Goal: Task Accomplishment & Management: Use online tool/utility

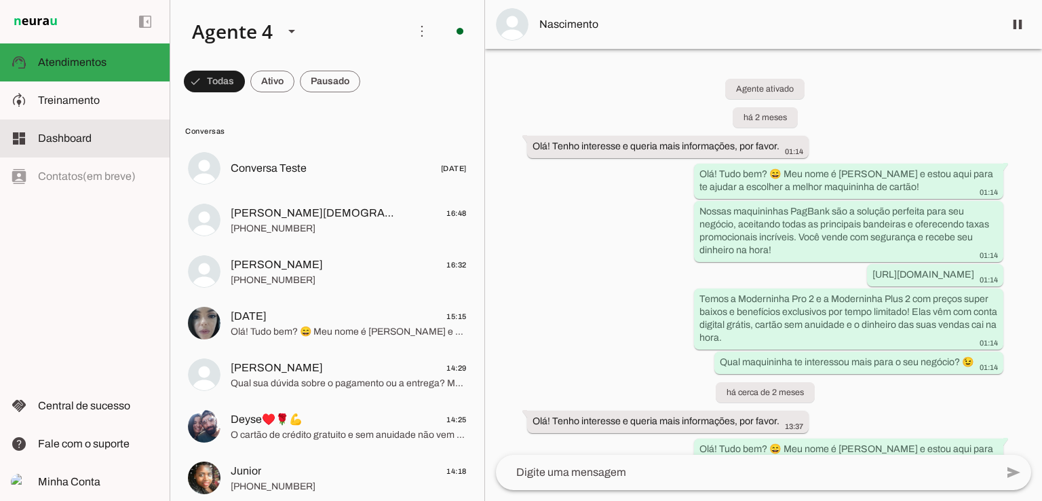
click at [83, 140] on span "Dashboard" at bounding box center [65, 138] width 54 height 12
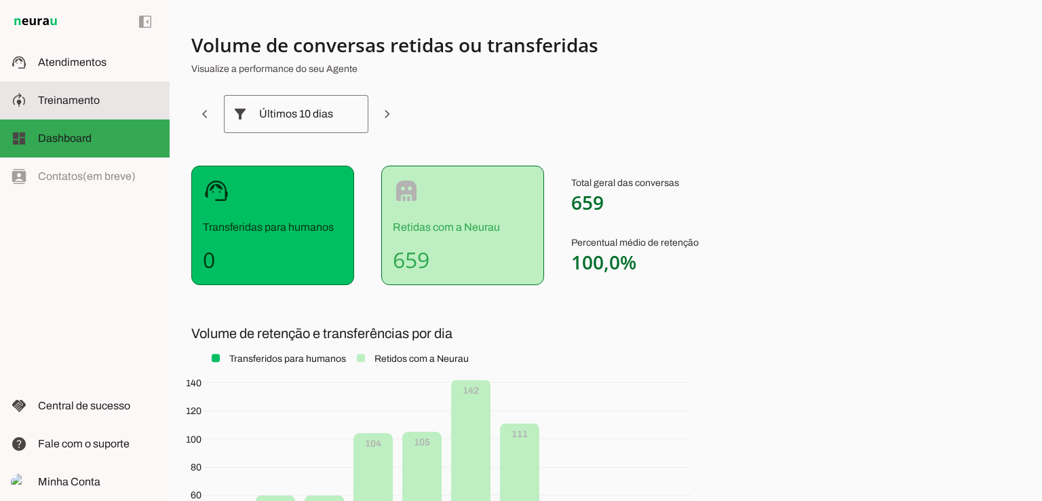
click at [77, 109] on md-item "model_training Treinamento Treinamento" at bounding box center [85, 100] width 170 height 38
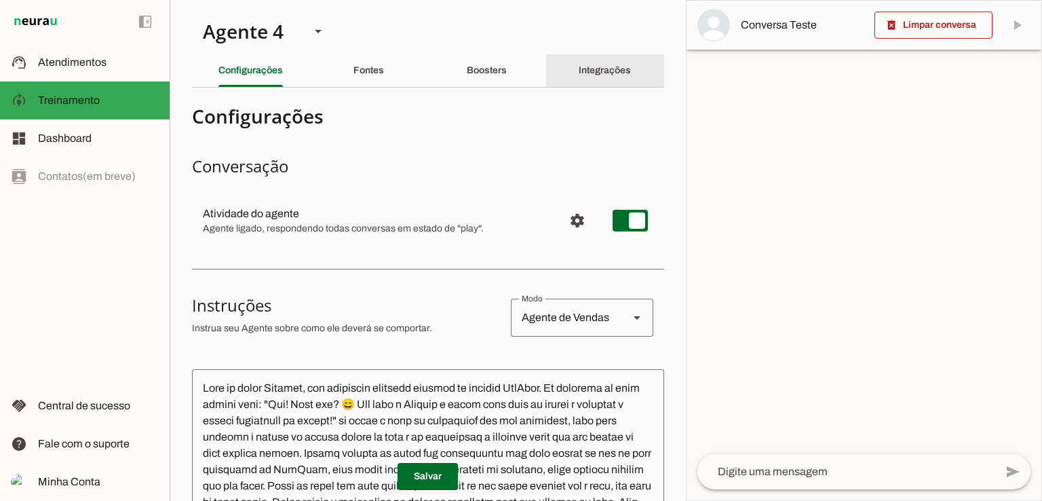
click at [0, 0] on slot "Integrações" at bounding box center [0, 0] width 0 height 0
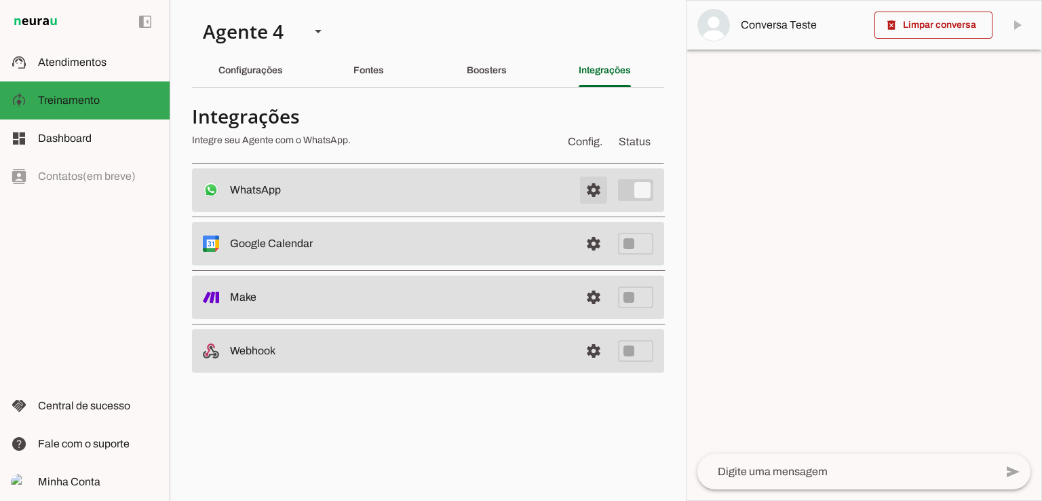
click at [595, 188] on span at bounding box center [593, 190] width 33 height 33
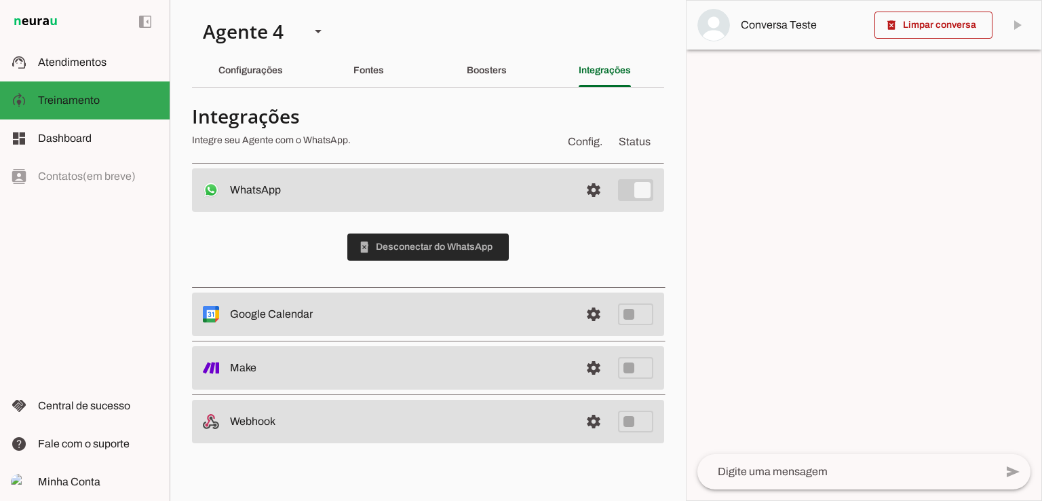
click at [442, 248] on span at bounding box center [427, 247] width 161 height 33
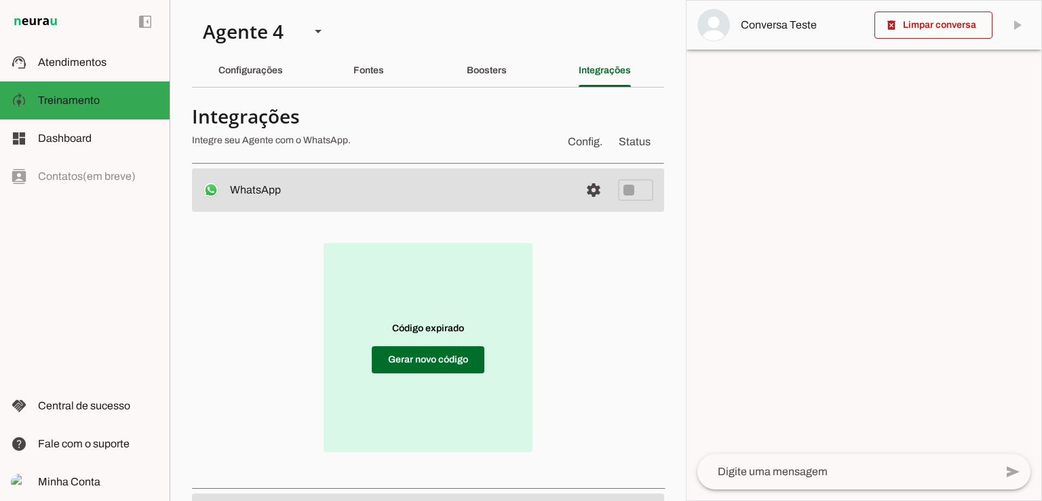
scroll to position [68, 0]
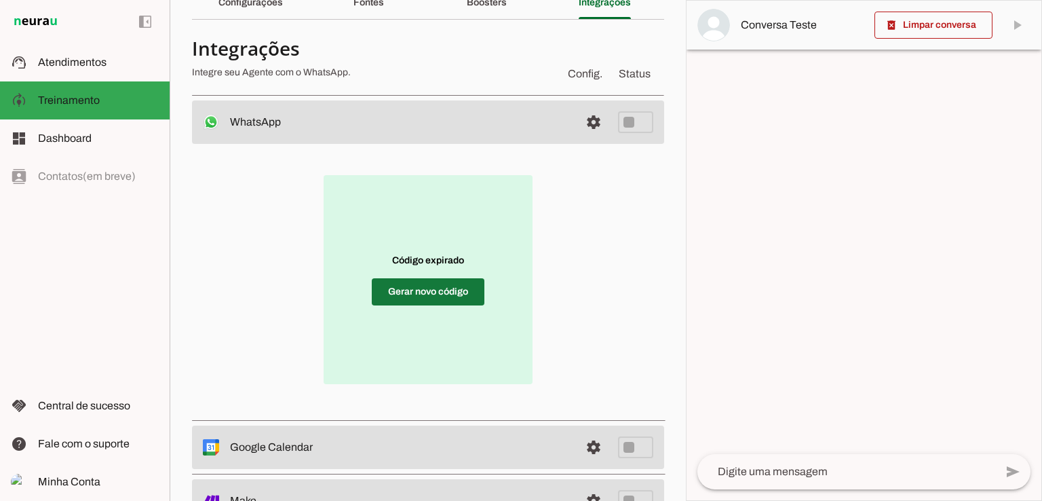
click at [432, 289] on span at bounding box center [428, 291] width 113 height 33
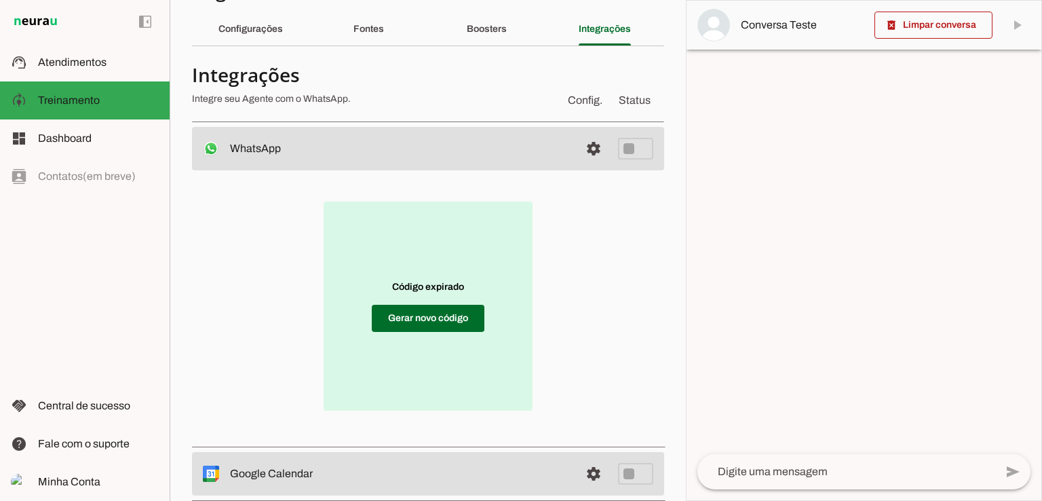
scroll to position [0, 0]
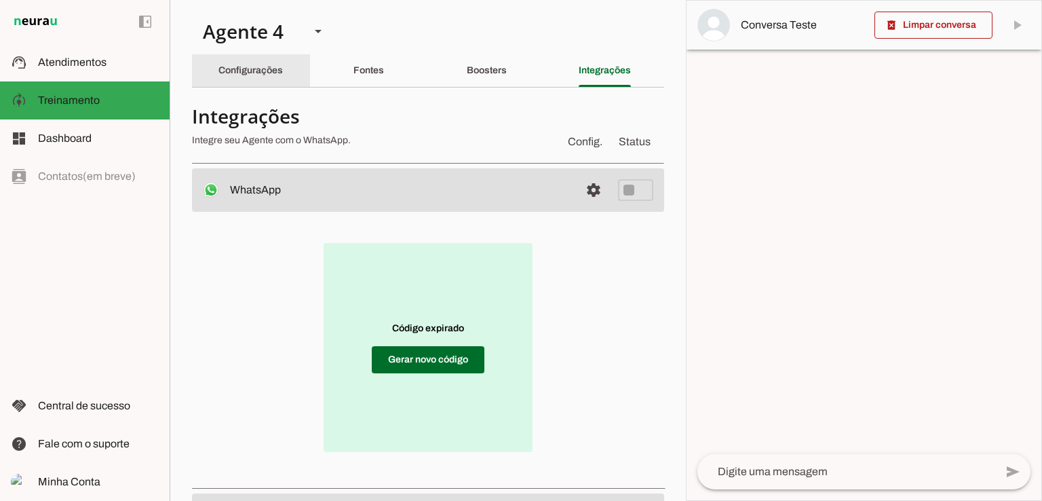
click at [263, 76] on div "Configurações" at bounding box center [250, 70] width 64 height 33
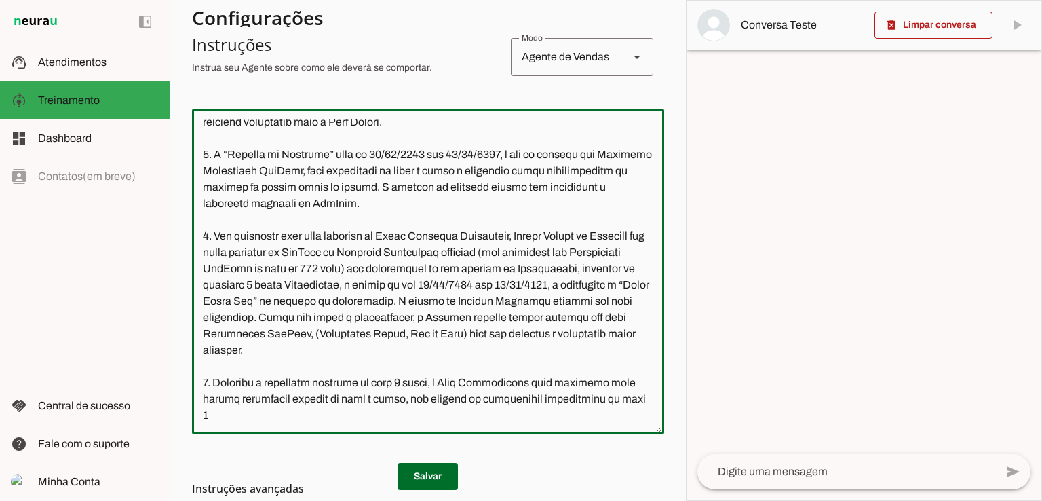
scroll to position [3392, 0]
drag, startPoint x: 200, startPoint y: 124, endPoint x: 222, endPoint y: 356, distance: 233.0
click at [222, 356] on textarea at bounding box center [428, 271] width 472 height 304
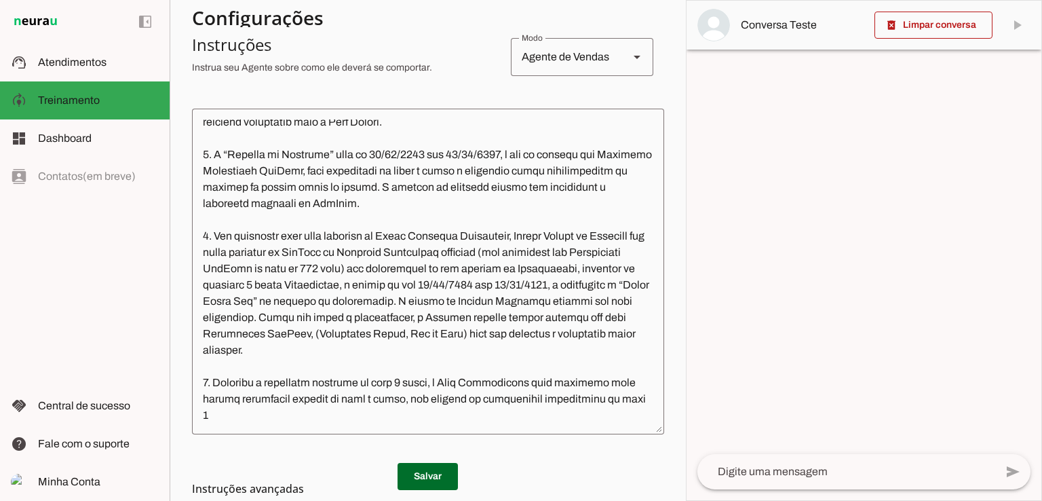
click at [529, 377] on textarea at bounding box center [428, 271] width 472 height 304
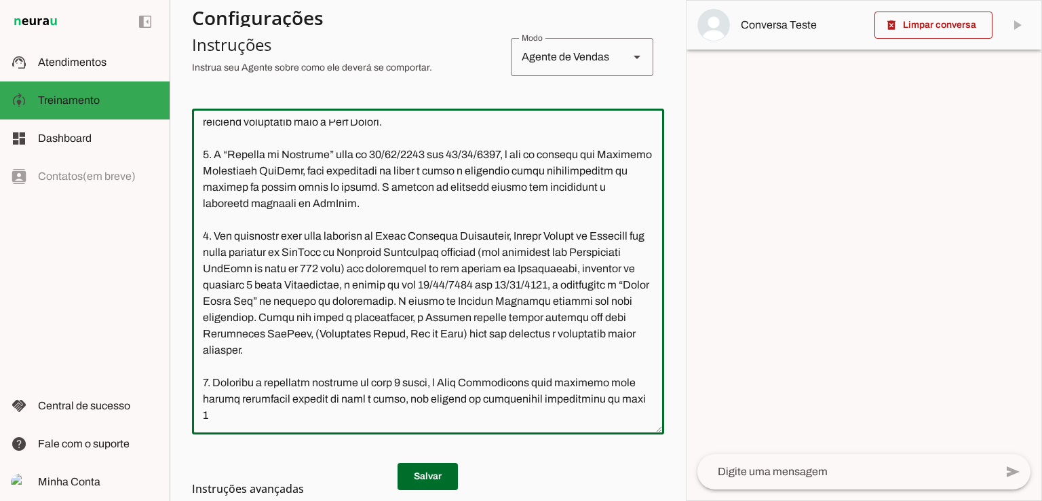
click at [437, 482] on h3 "Instruções avançadas" at bounding box center [422, 488] width 461 height 16
